Goal: Find specific page/section: Find specific page/section

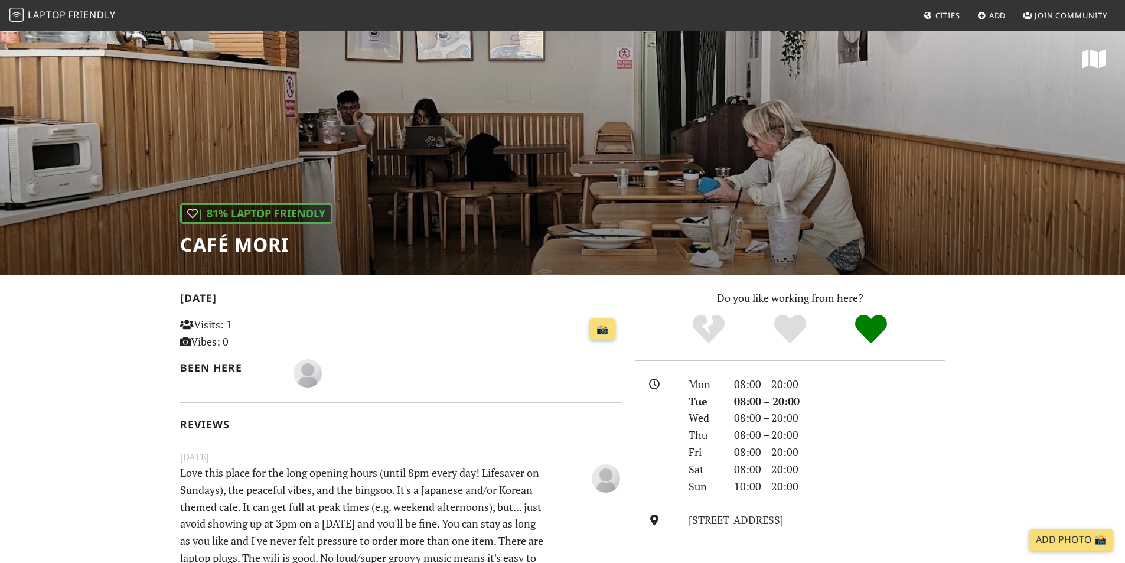
click at [35, 15] on span "Laptop" at bounding box center [47, 14] width 38 height 13
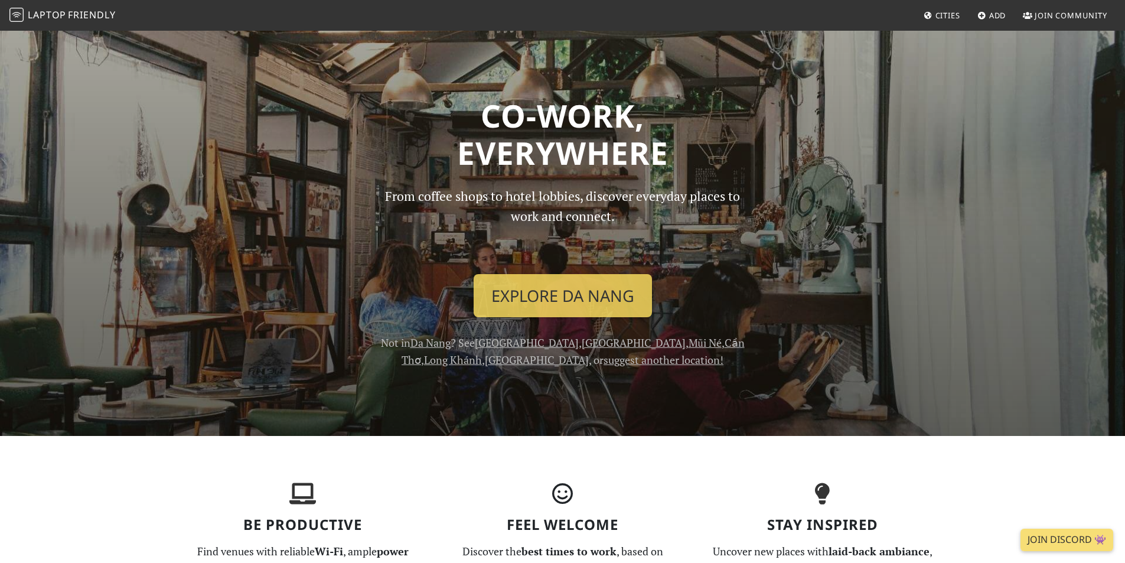
drag, startPoint x: 498, startPoint y: 115, endPoint x: 702, endPoint y: 151, distance: 207.0
click at [702, 151] on h1 "Co-work, Everywhere" at bounding box center [563, 134] width 766 height 75
click at [603, 282] on link "Explore Da Nang" at bounding box center [563, 296] width 178 height 44
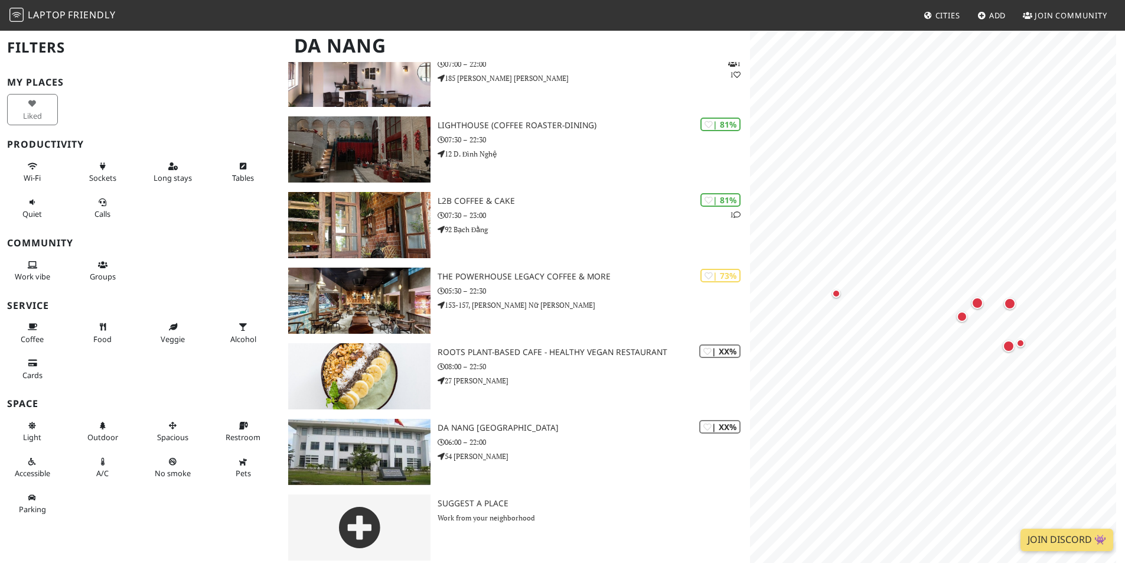
scroll to position [125, 0]
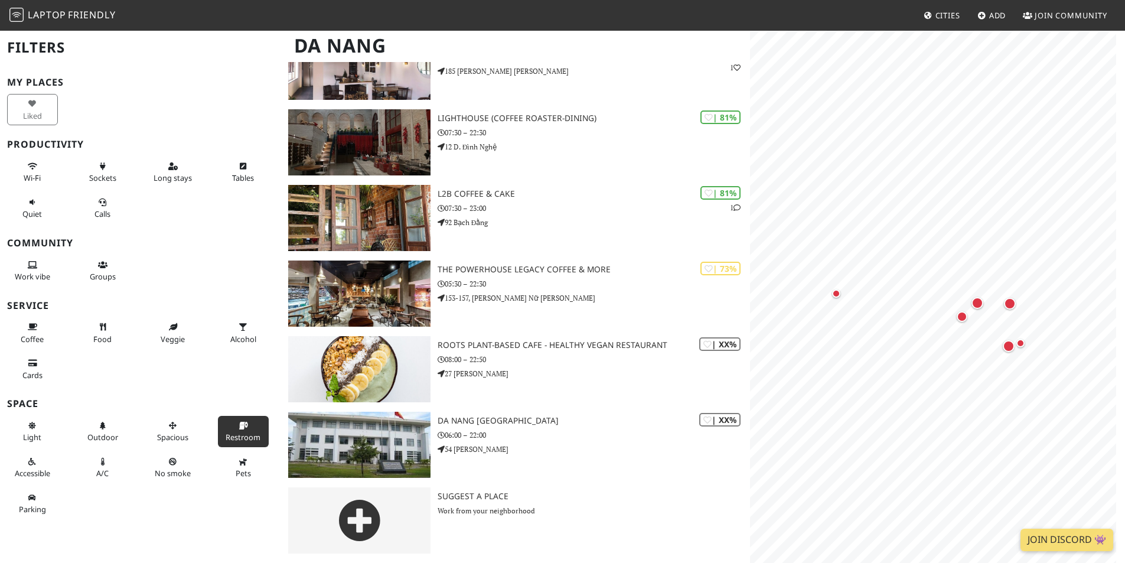
click at [245, 430] on button "Restroom" at bounding box center [243, 431] width 51 height 31
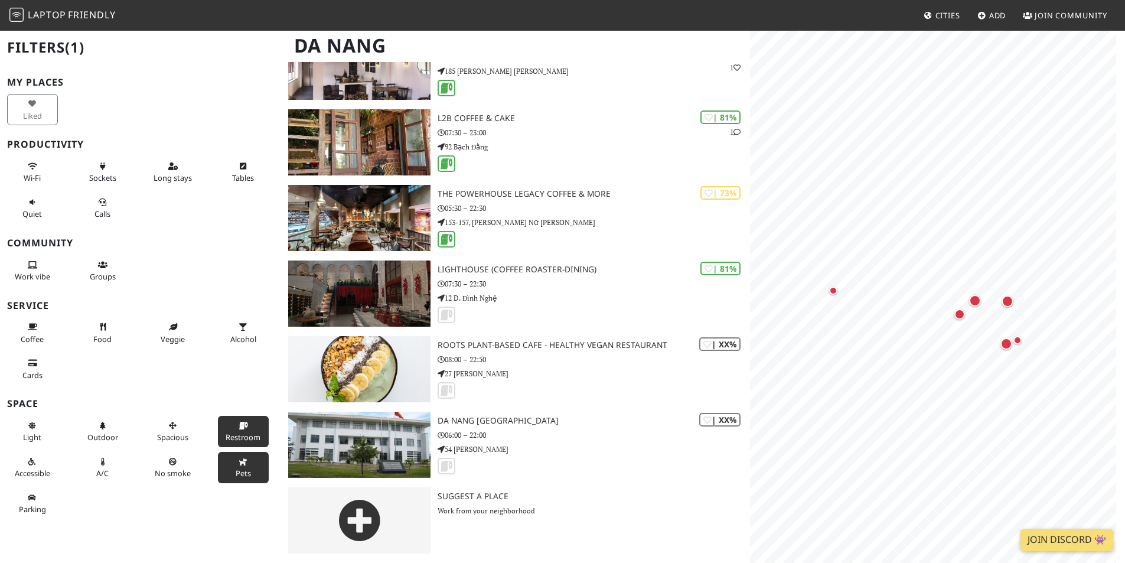
click at [239, 460] on icon at bounding box center [243, 462] width 9 height 8
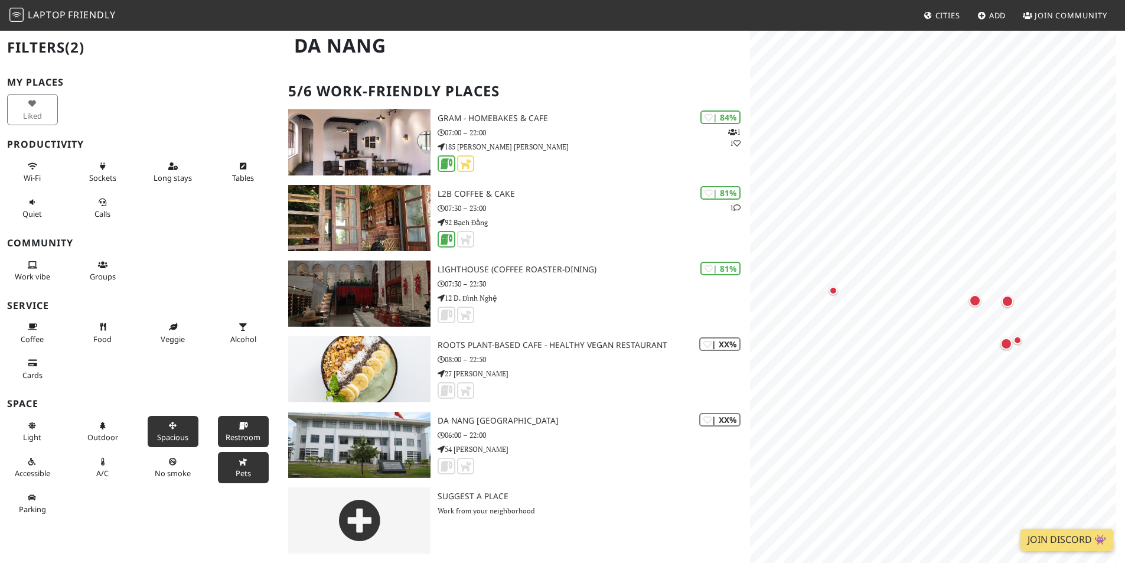
click at [174, 425] on button "Spacious" at bounding box center [173, 431] width 51 height 31
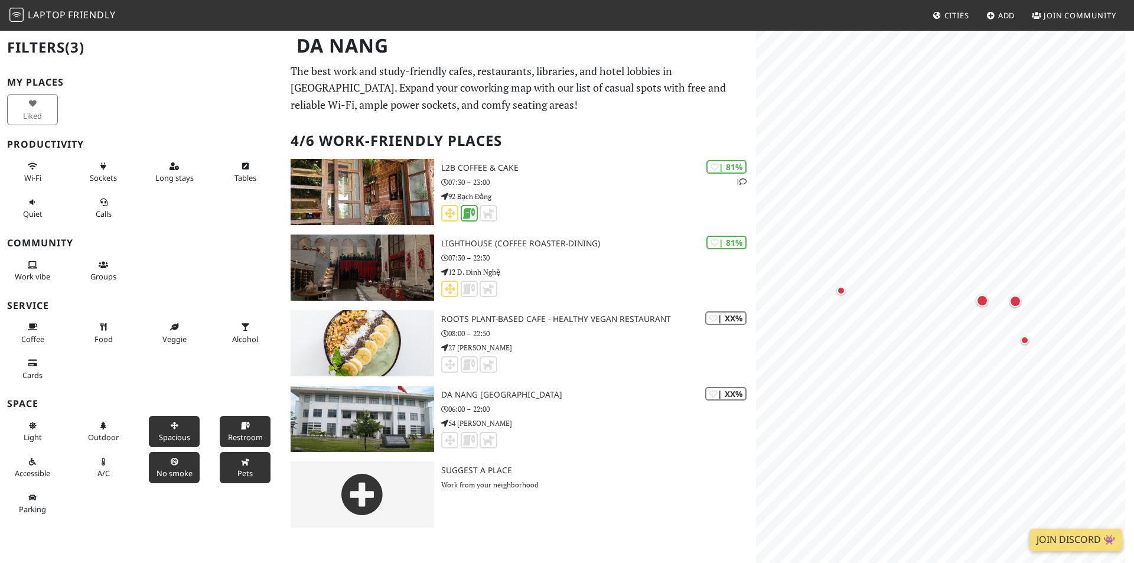
click at [167, 466] on button "No smoke" at bounding box center [174, 467] width 51 height 31
click at [106, 461] on button "A/C" at bounding box center [103, 467] width 51 height 31
click at [105, 421] on button "Outdoor" at bounding box center [103, 431] width 51 height 31
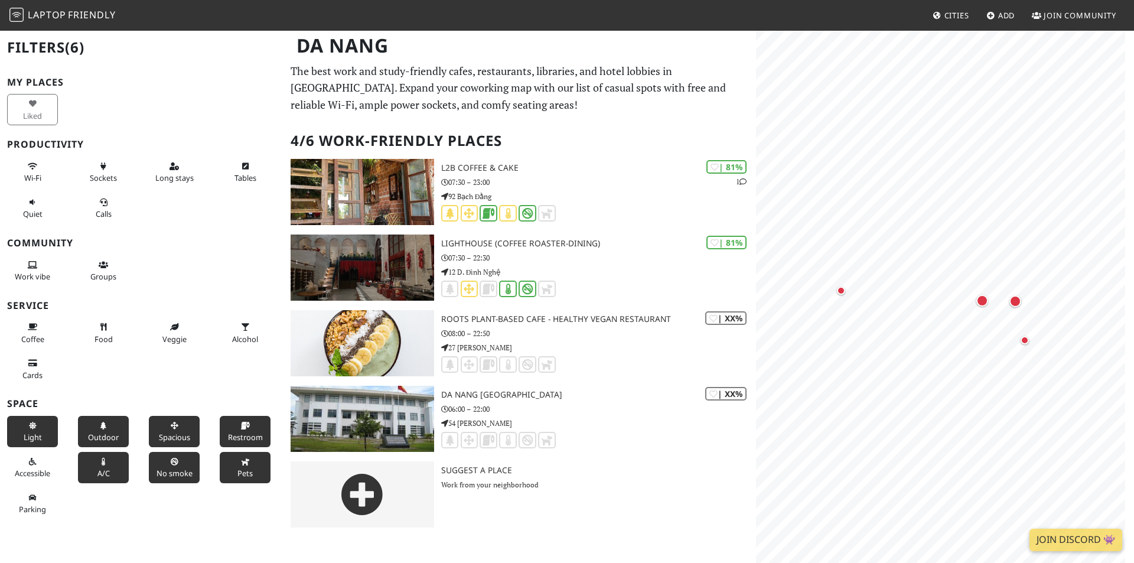
click at [53, 440] on button "Light" at bounding box center [32, 431] width 51 height 31
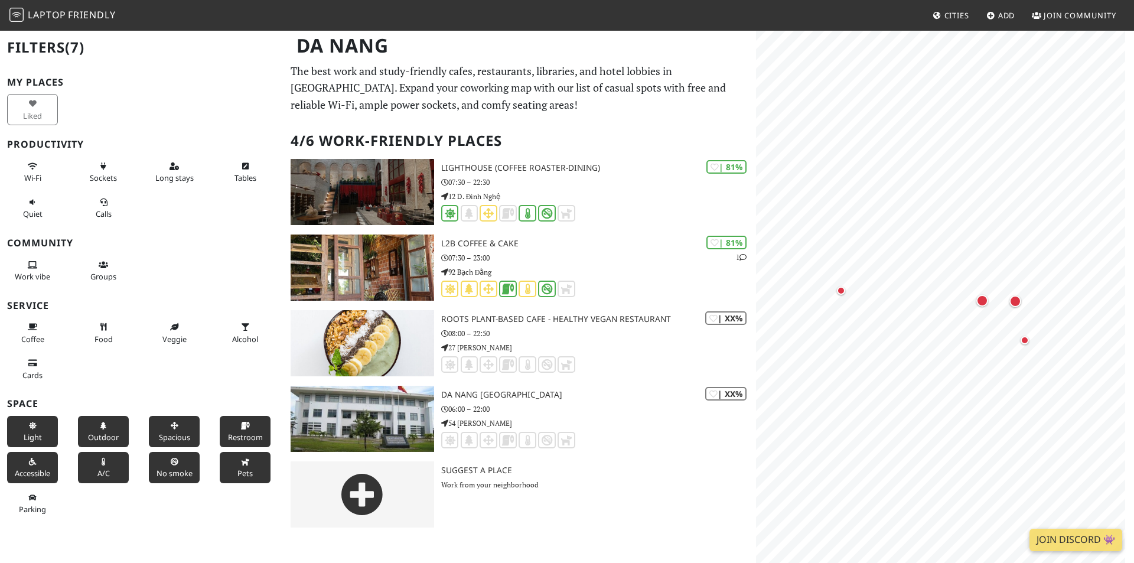
click at [47, 482] on button "Accessible" at bounding box center [32, 467] width 51 height 31
click at [30, 507] on span "Parking" at bounding box center [32, 509] width 27 height 11
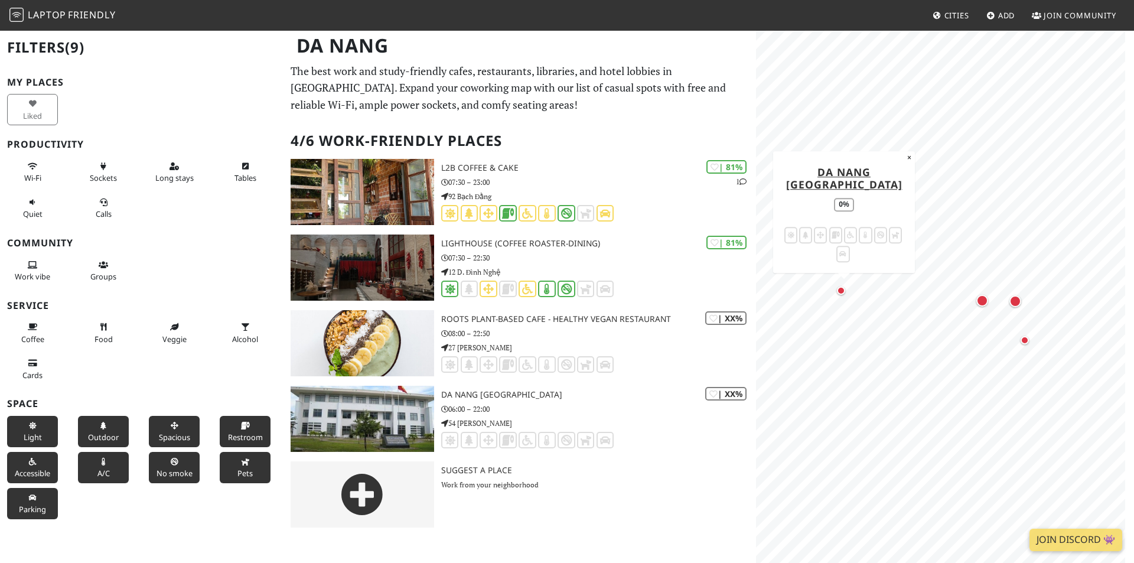
click at [244, 435] on span "Restroom" at bounding box center [245, 437] width 35 height 11
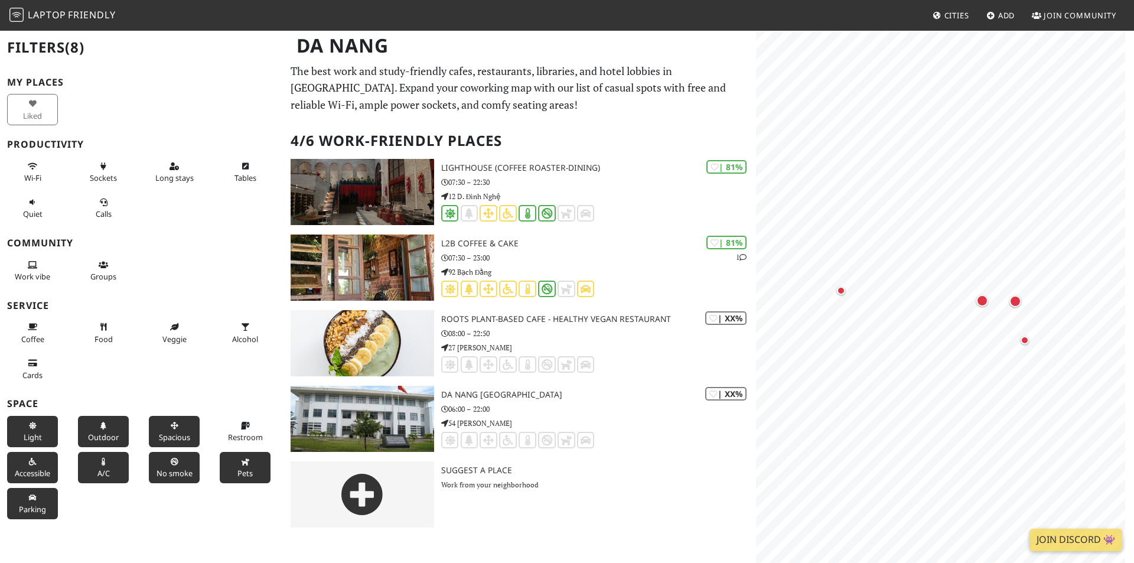
drag, startPoint x: 233, startPoint y: 470, endPoint x: 162, endPoint y: 472, distance: 71.5
click at [237, 470] on span "Pets" at bounding box center [244, 473] width 15 height 11
drag, startPoint x: 161, startPoint y: 472, endPoint x: 167, endPoint y: 455, distance: 18.1
click at [161, 471] on span "No smoke" at bounding box center [175, 473] width 36 height 11
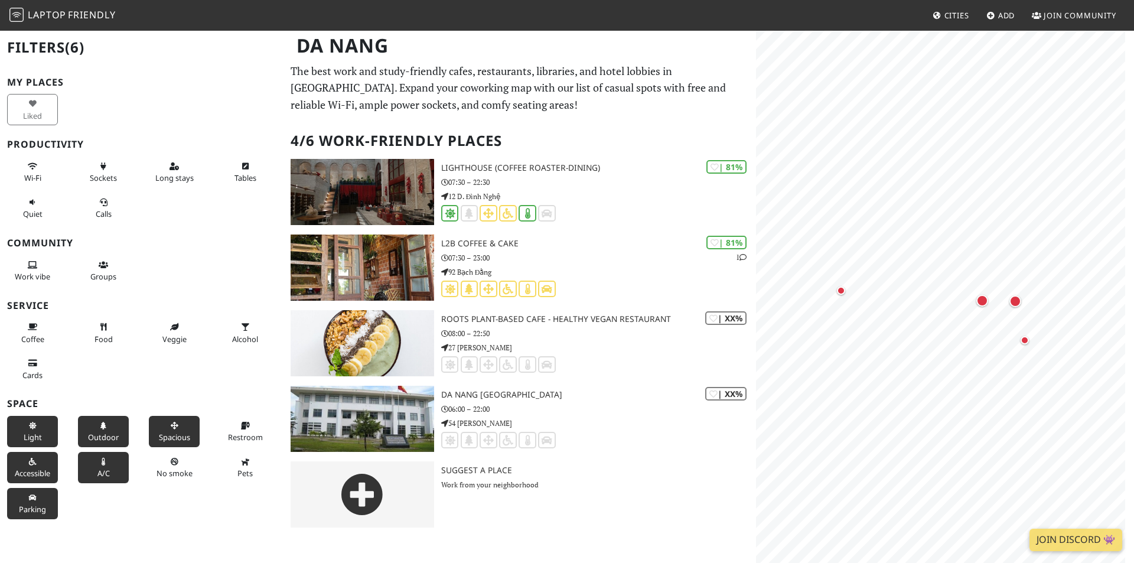
click at [173, 435] on span "Spacious" at bounding box center [174, 437] width 31 height 11
click at [110, 434] on span "Outdoor" at bounding box center [103, 437] width 31 height 11
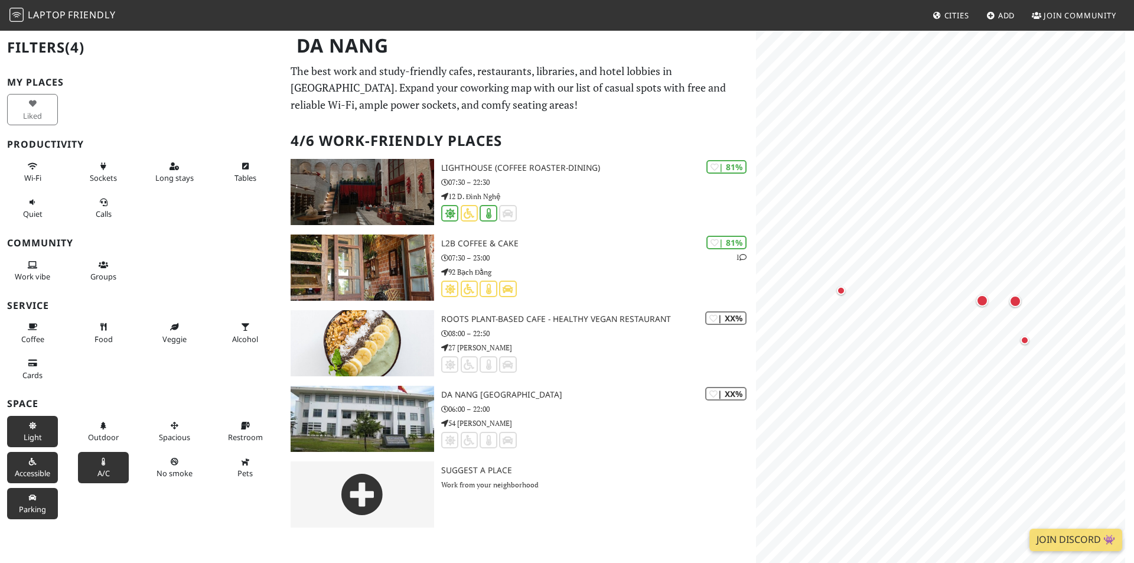
click at [99, 471] on span "A/C" at bounding box center [103, 473] width 12 height 11
click at [57, 462] on div "Accessible" at bounding box center [35, 468] width 71 height 36
click at [31, 499] on icon at bounding box center [32, 498] width 9 height 8
drag, startPoint x: 34, startPoint y: 457, endPoint x: 42, endPoint y: 413, distance: 45.1
click at [34, 457] on button "Accessible" at bounding box center [32, 467] width 51 height 31
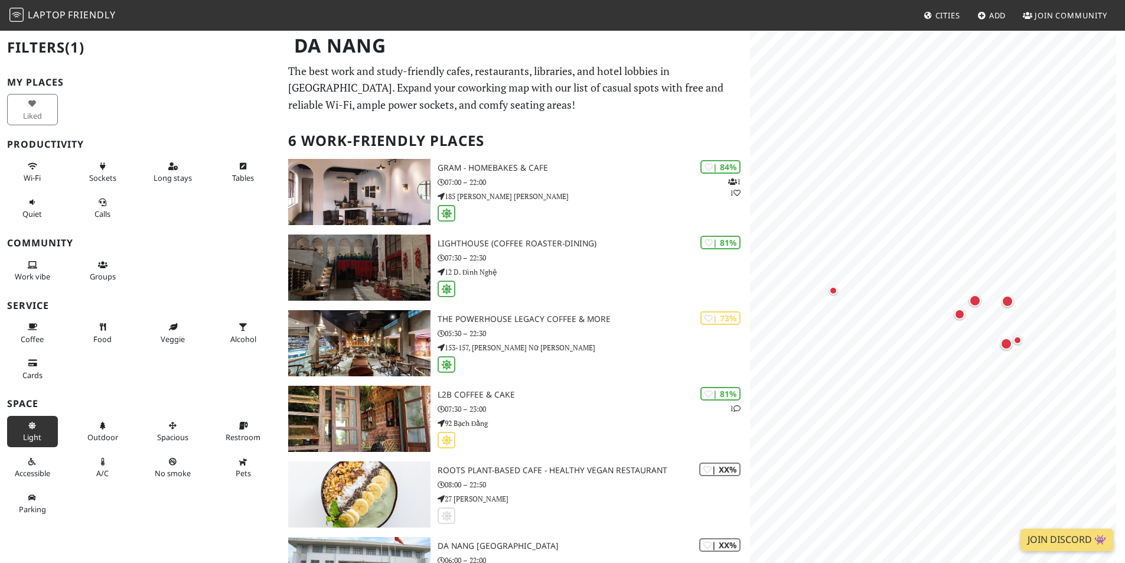
click at [42, 414] on div "Light" at bounding box center [35, 432] width 70 height 36
click at [30, 116] on div "Liked" at bounding box center [35, 110] width 70 height 36
click at [37, 421] on button "Light" at bounding box center [32, 431] width 51 height 31
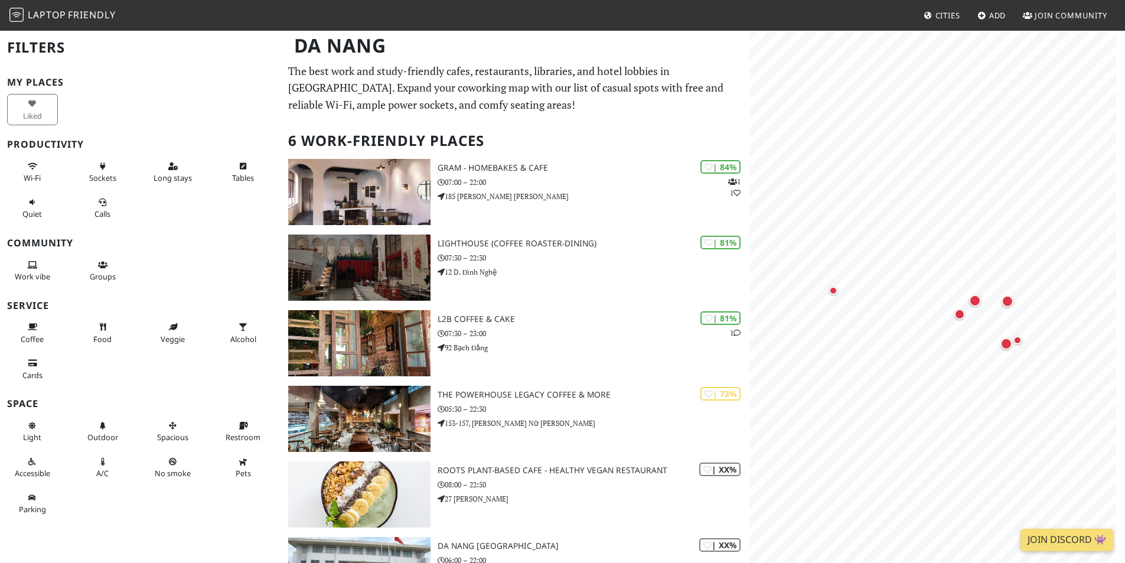
click at [37, 99] on div "Liked" at bounding box center [35, 110] width 70 height 36
click at [47, 177] on button "Wi-Fi" at bounding box center [32, 172] width 51 height 31
click at [77, 175] on button "Sockets" at bounding box center [102, 172] width 51 height 31
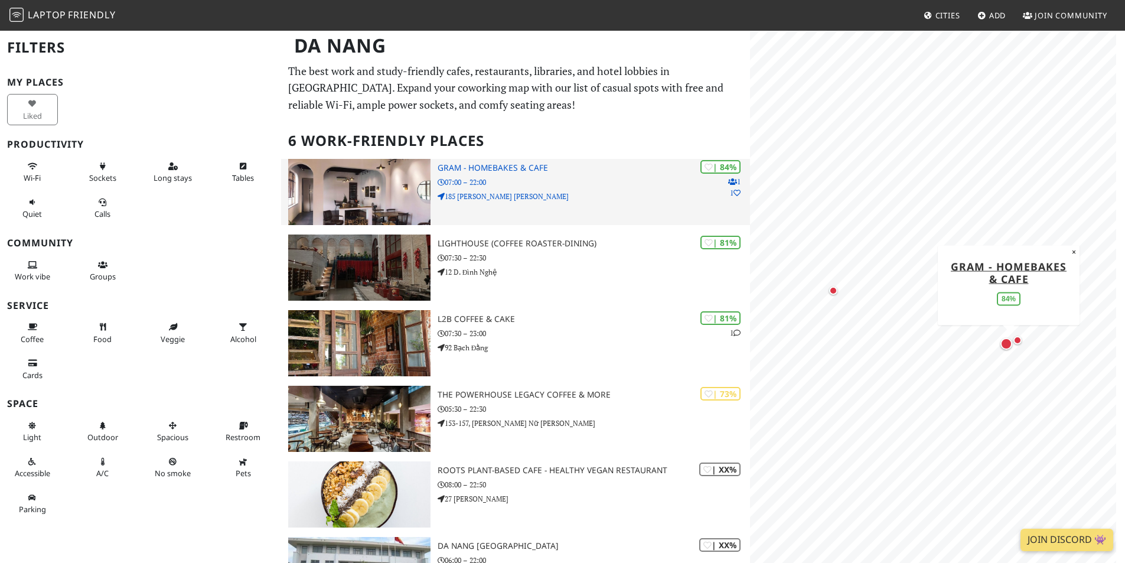
scroll to position [125, 0]
